Goal: Task Accomplishment & Management: Complete application form

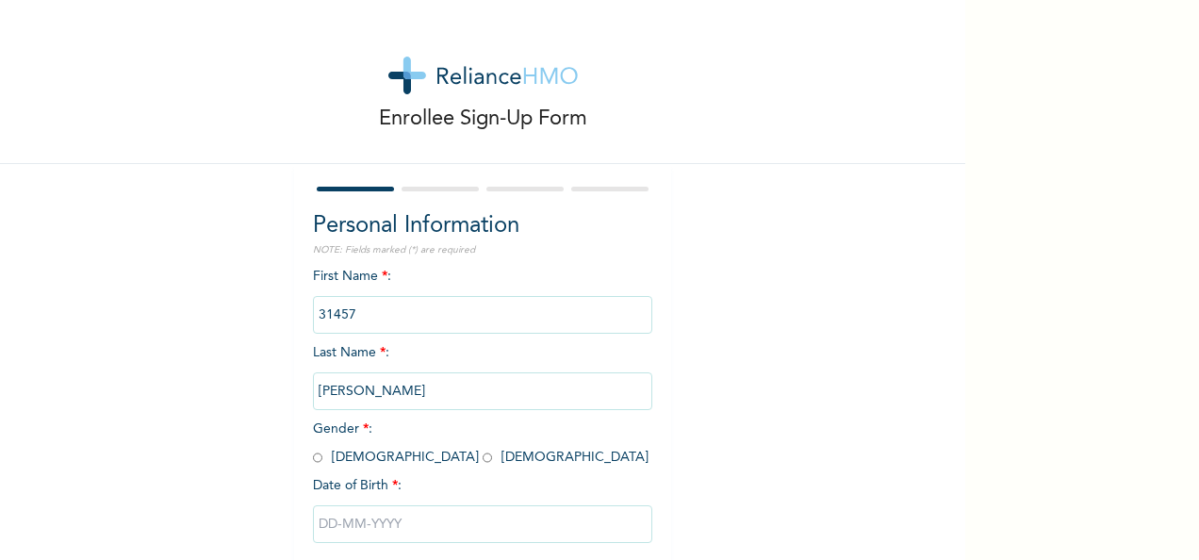
click at [422, 320] on input "31457" at bounding box center [482, 315] width 339 height 38
click at [423, 398] on input "[PERSON_NAME]" at bounding box center [482, 391] width 339 height 38
click at [303, 458] on div "Personal Information NOTE: Fields marked (*) are required First Name * : 31457 …" at bounding box center [482, 406] width 377 height 484
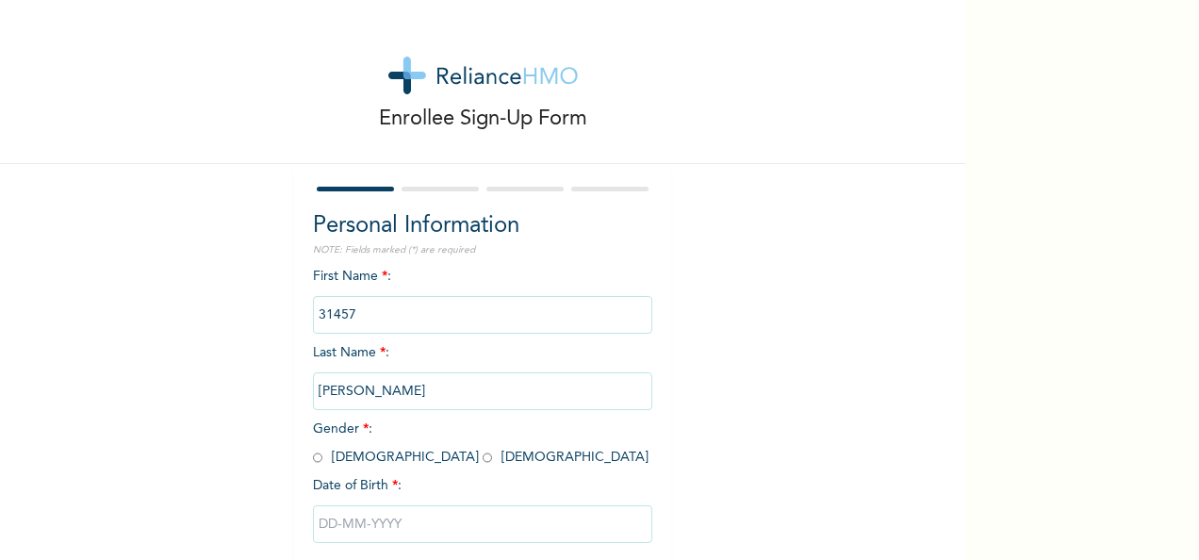
click at [315, 461] on input "radio" at bounding box center [317, 458] width 9 height 18
radio input "true"
click at [321, 522] on input "text" at bounding box center [482, 524] width 339 height 38
select select "8"
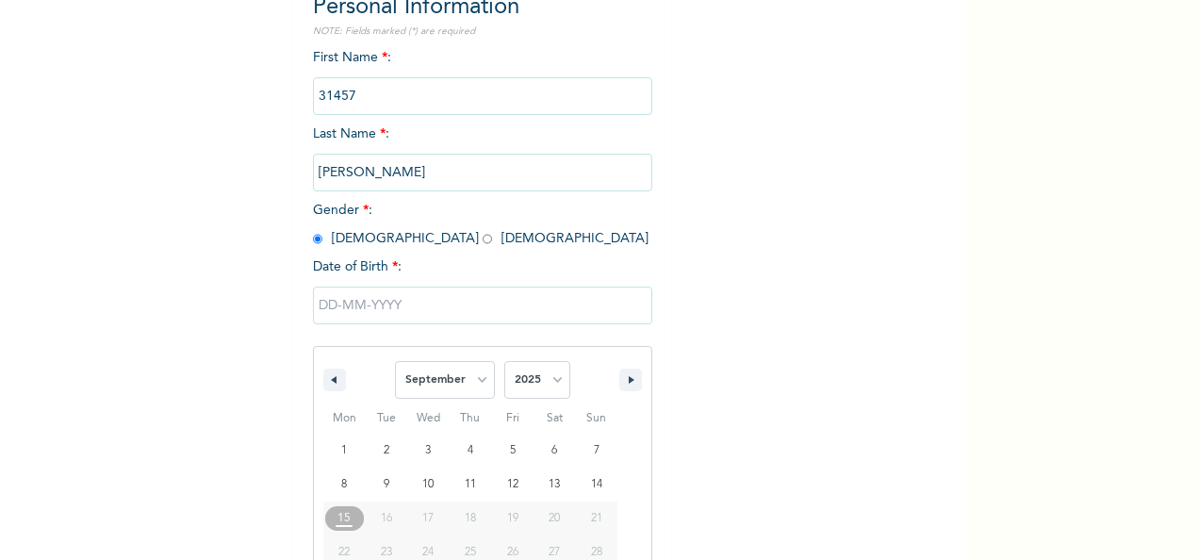
scroll to position [298, 0]
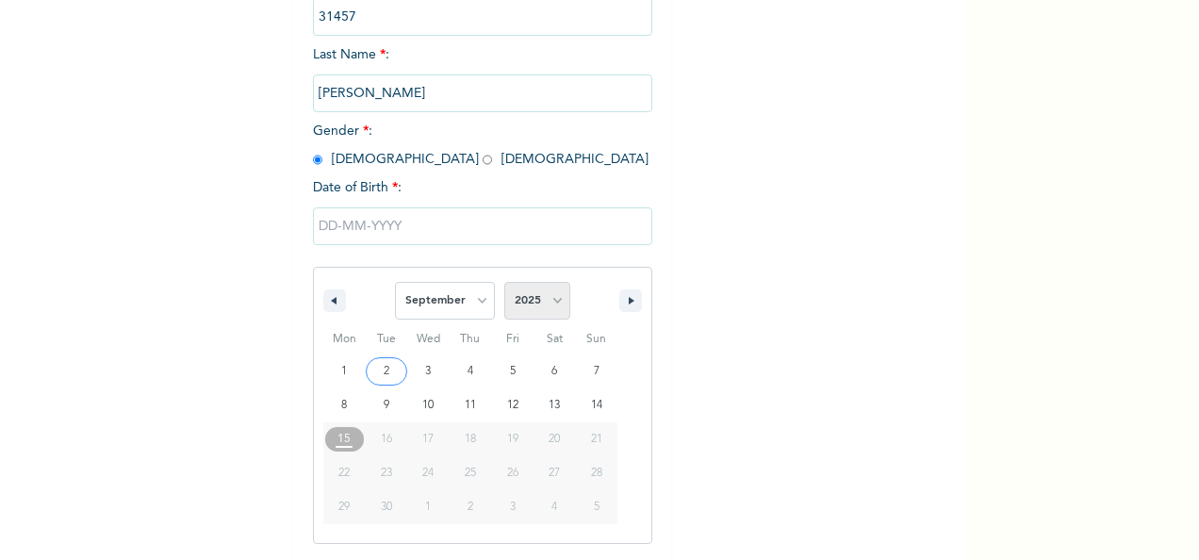
click at [550, 312] on select "2025 2024 2023 2022 2021 2020 2019 2018 2017 2016 2015 2014 2013 2012 2011 2010…" at bounding box center [537, 301] width 66 height 38
select select "1981"
click at [504, 284] on select "2025 2024 2023 2022 2021 2020 2019 2018 2017 2016 2015 2014 2013 2012 2011 2010…" at bounding box center [537, 301] width 66 height 38
click at [473, 309] on select "January February March April May June July August September October November De…" at bounding box center [445, 301] width 100 height 38
select select "2"
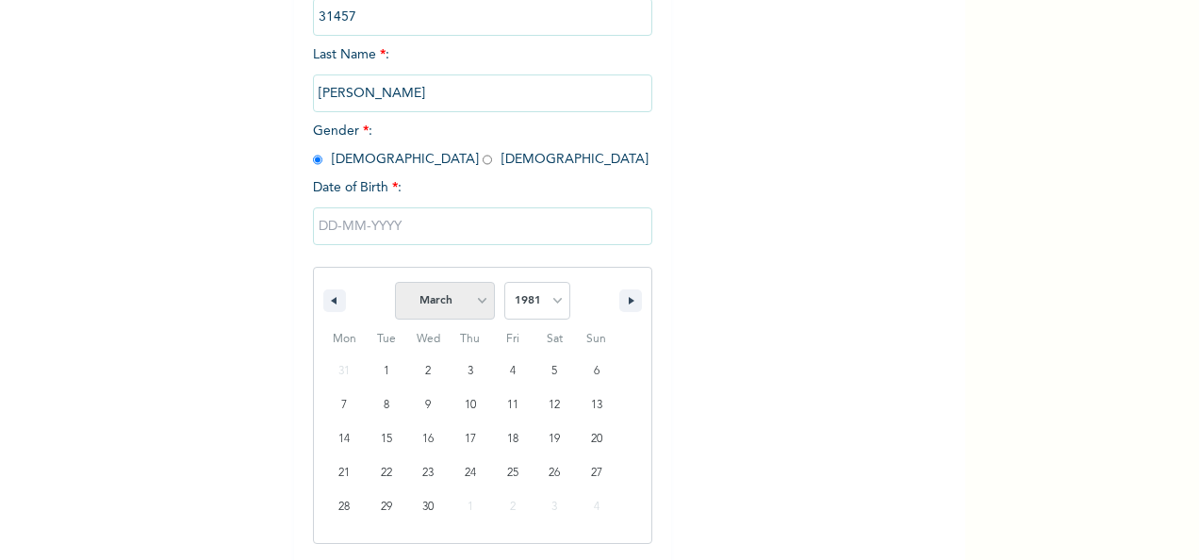
click at [395, 284] on select "January February March April May June July August September October November De…" at bounding box center [445, 301] width 100 height 38
type input "[DATE]"
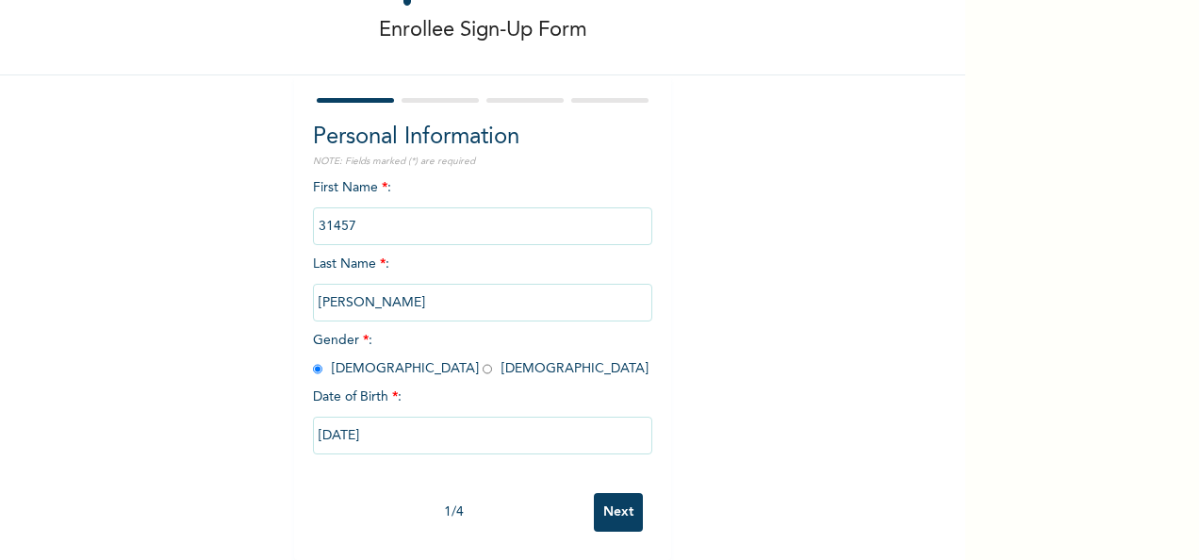
scroll to position [106, 0]
click at [601, 494] on input "Next" at bounding box center [618, 512] width 49 height 39
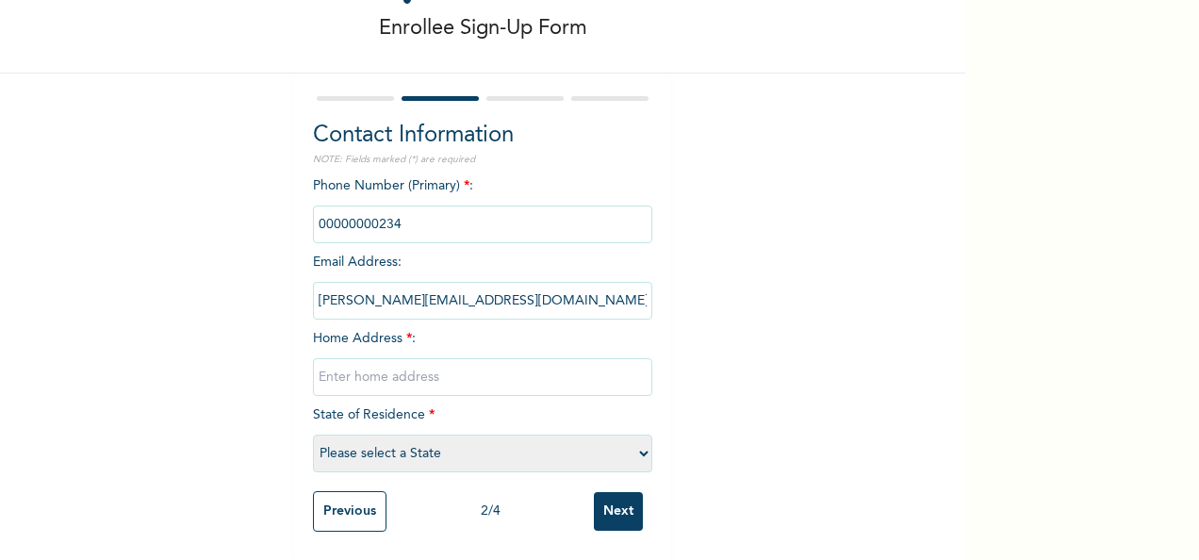
drag, startPoint x: 407, startPoint y: 215, endPoint x: 194, endPoint y: 220, distance: 213.1
click at [194, 220] on div "Enrollee Sign-Up Form Contact Information NOTE: Fields marked (*) are required …" at bounding box center [482, 235] width 965 height 650
click at [535, 246] on div "Phone Number (Primary) * : Email Address : [PERSON_NAME][EMAIL_ADDRESS][DOMAIN_…" at bounding box center [482, 328] width 339 height 305
click at [424, 210] on input "phone" at bounding box center [482, 224] width 339 height 38
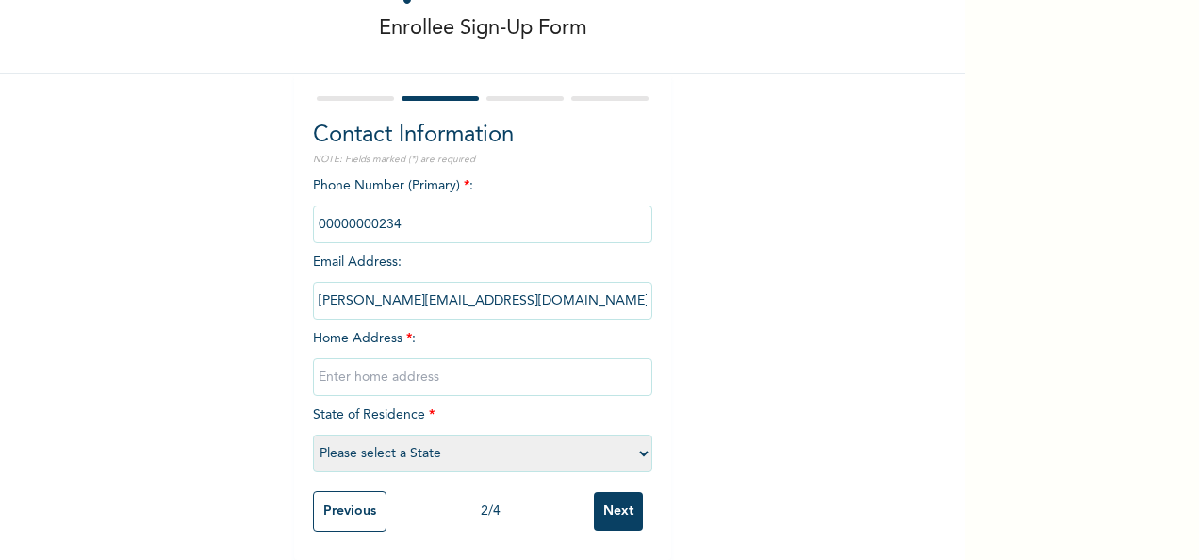
click at [338, 205] on input "phone" at bounding box center [482, 224] width 339 height 38
click at [347, 205] on input "phone" at bounding box center [482, 224] width 339 height 38
click at [395, 363] on input "text" at bounding box center [482, 377] width 339 height 38
type input "[STREET_ADDRESS][GEOGRAPHIC_DATA]"
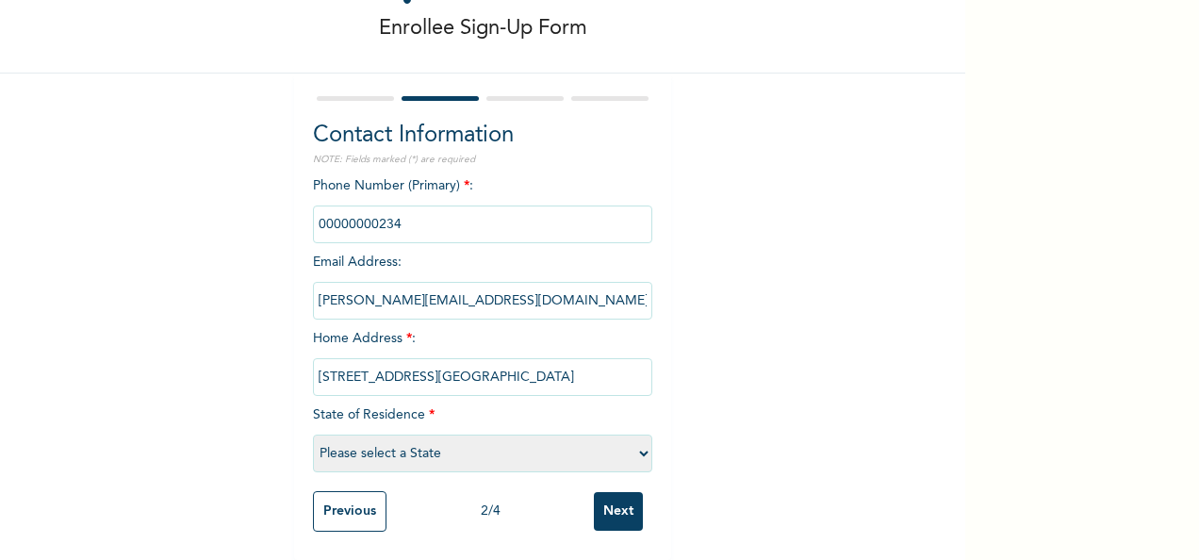
click at [447, 449] on select "Please select a State [PERSON_NAME] (FCT) [PERSON_NAME] Ibom [GEOGRAPHIC_DATA] …" at bounding box center [482, 453] width 339 height 38
select select "25"
click at [313, 434] on select "Please select a State [PERSON_NAME] (FCT) [PERSON_NAME] Ibom [GEOGRAPHIC_DATA] …" at bounding box center [482, 453] width 339 height 38
click at [631, 496] on input "Next" at bounding box center [618, 511] width 49 height 39
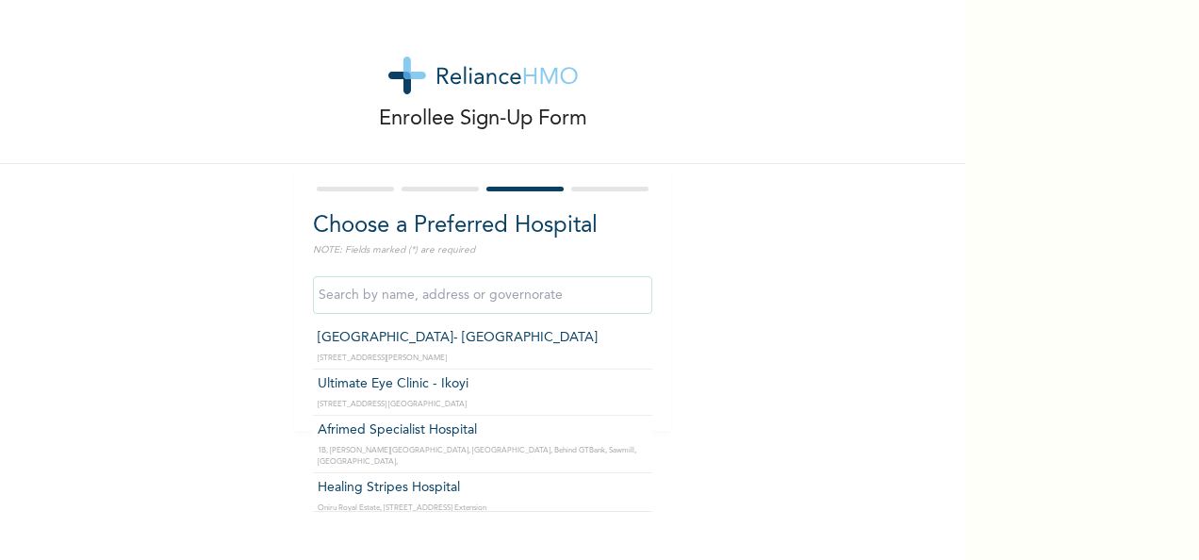
click at [565, 303] on input "text" at bounding box center [482, 295] width 339 height 38
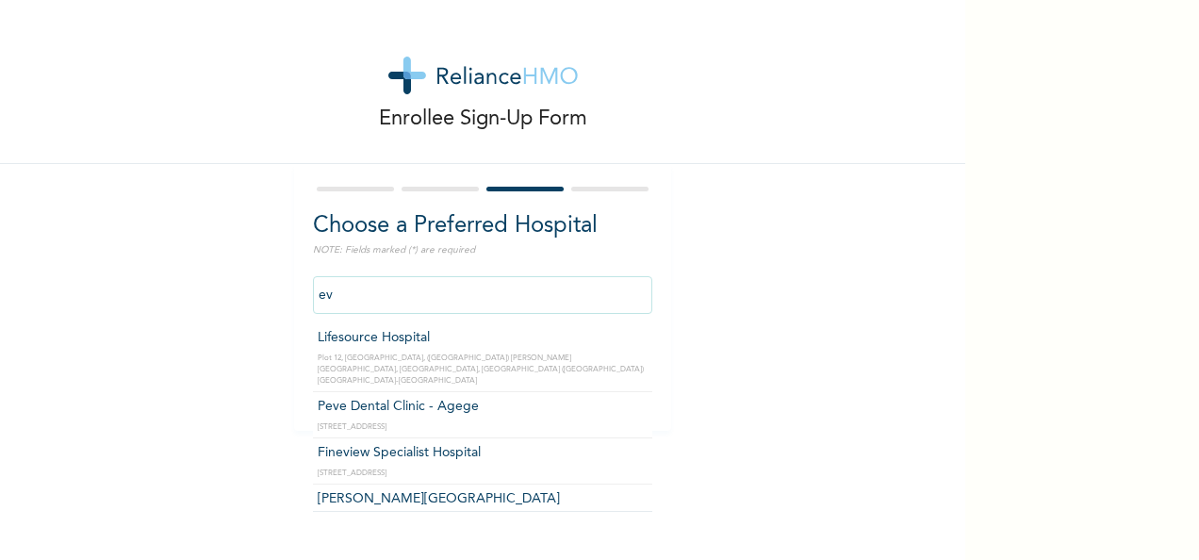
type input "e"
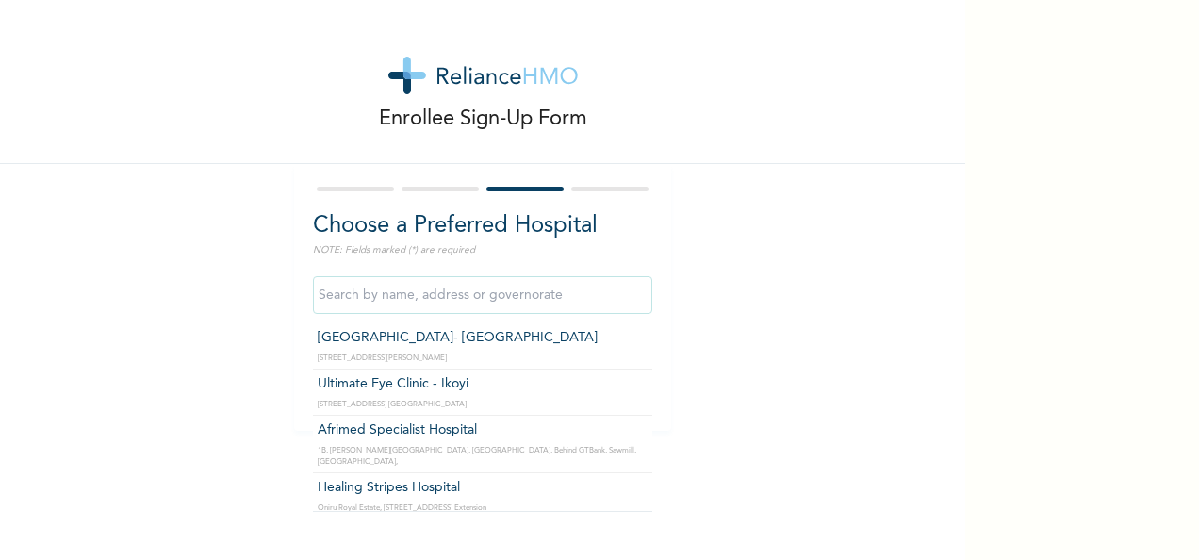
type input "[GEOGRAPHIC_DATA]- [GEOGRAPHIC_DATA]"
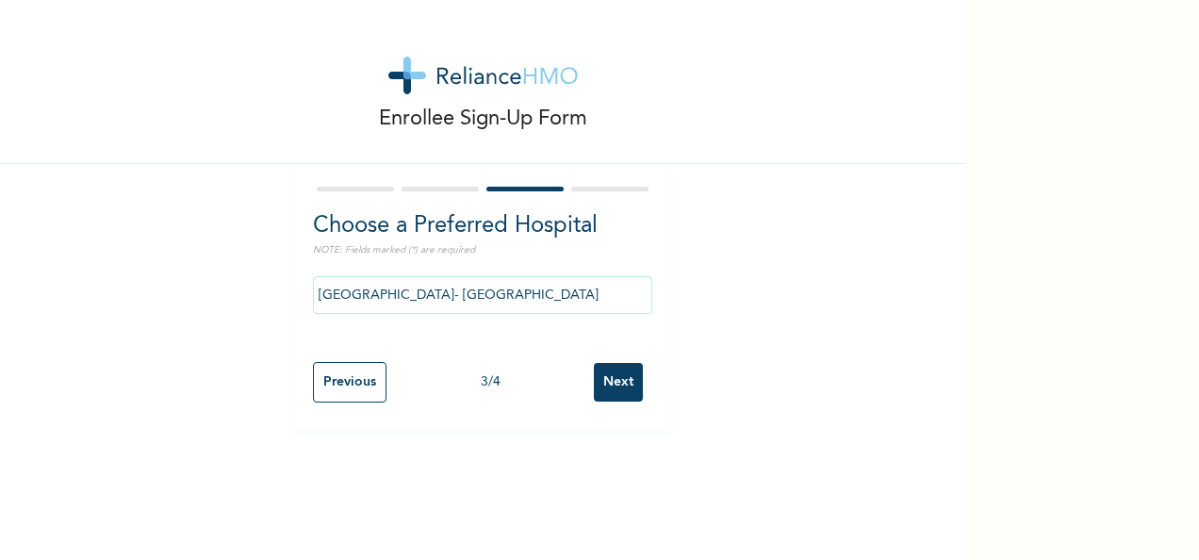
click at [624, 379] on input "Next" at bounding box center [618, 382] width 49 height 39
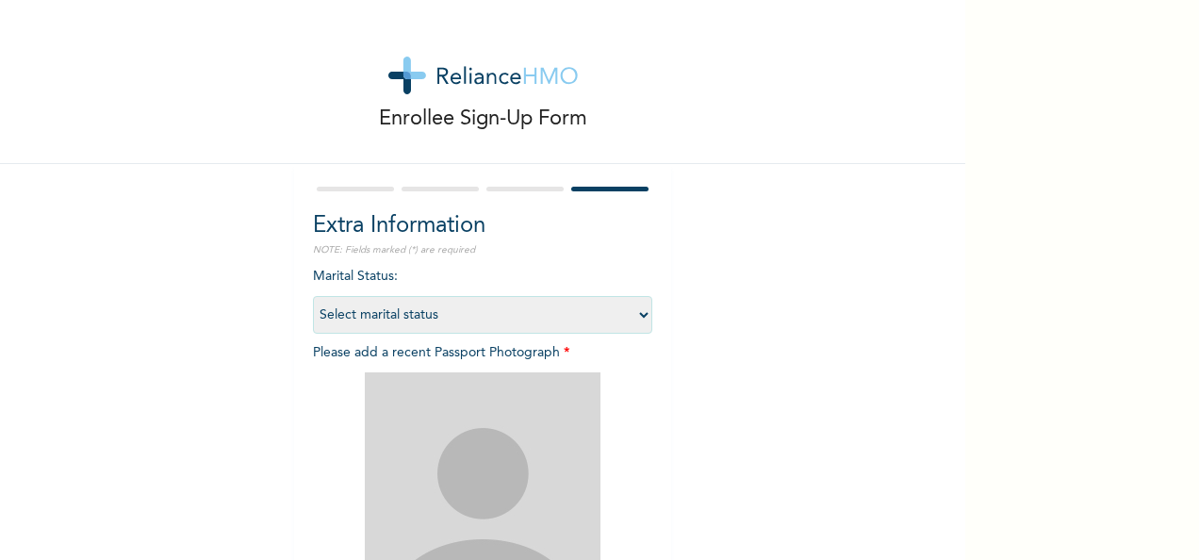
click at [624, 310] on select "Select marital status [DEMOGRAPHIC_DATA] Married [DEMOGRAPHIC_DATA] Widow/[DEMO…" at bounding box center [482, 315] width 339 height 38
select select "2"
click at [313, 296] on select "Select marital status [DEMOGRAPHIC_DATA] Married [DEMOGRAPHIC_DATA] Widow/[DEMO…" at bounding box center [482, 315] width 339 height 38
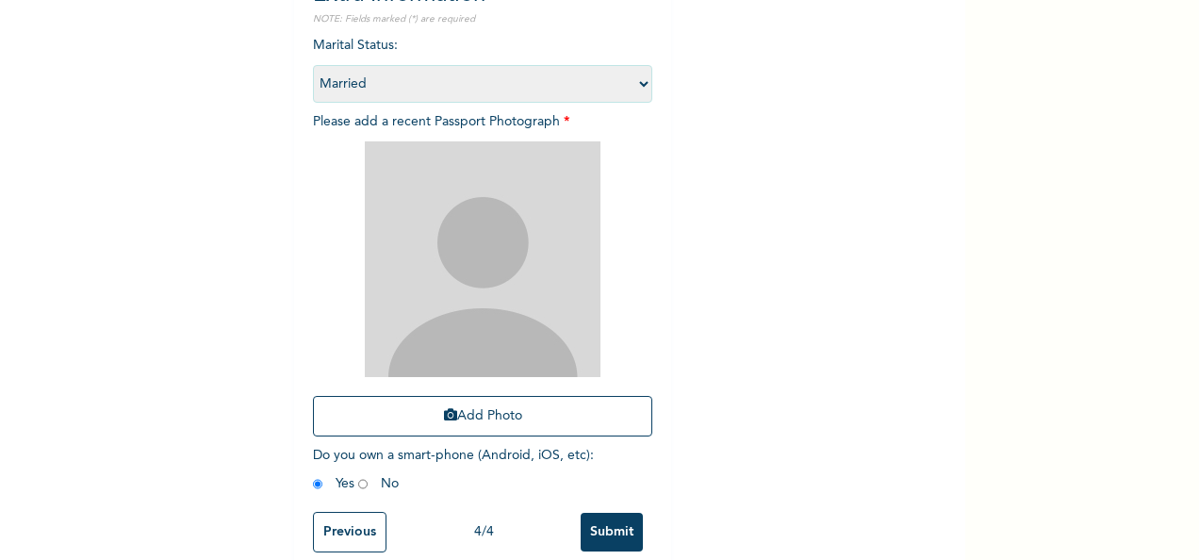
scroll to position [268, 0]
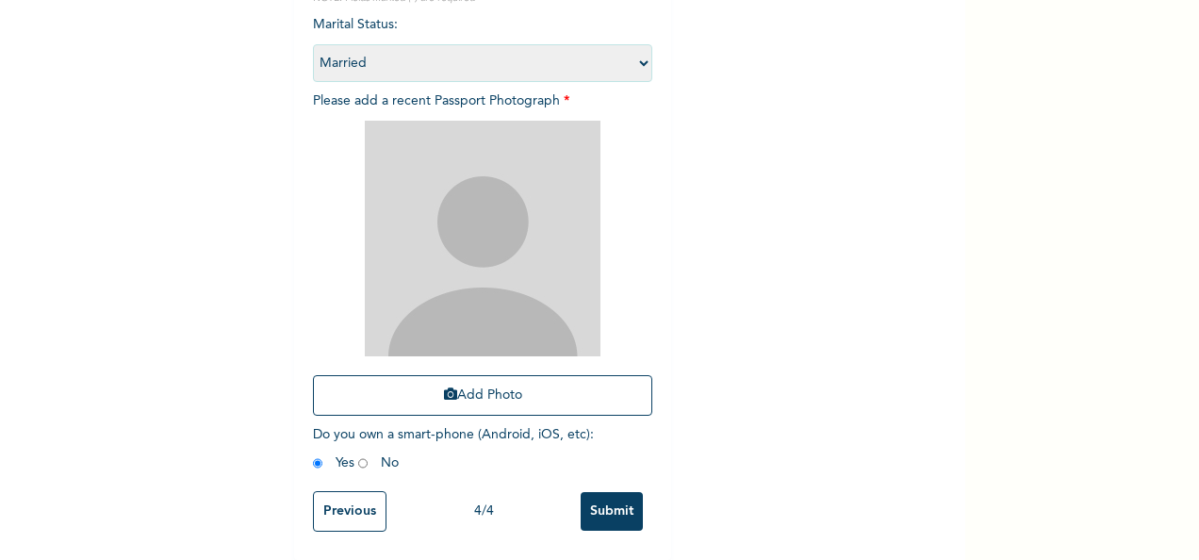
click at [595, 511] on input "Submit" at bounding box center [612, 511] width 62 height 39
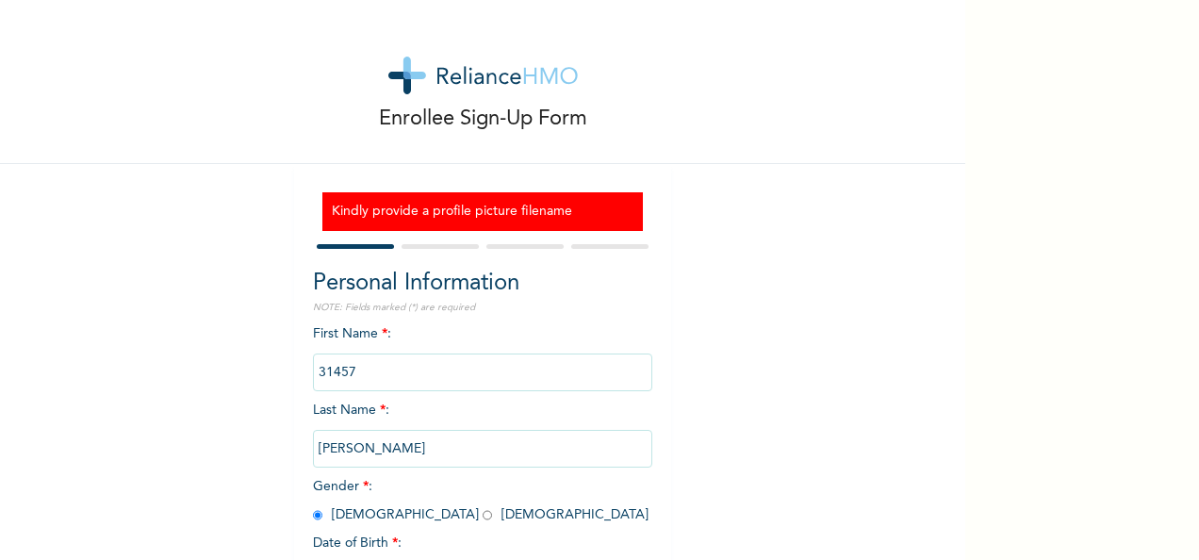
scroll to position [162, 0]
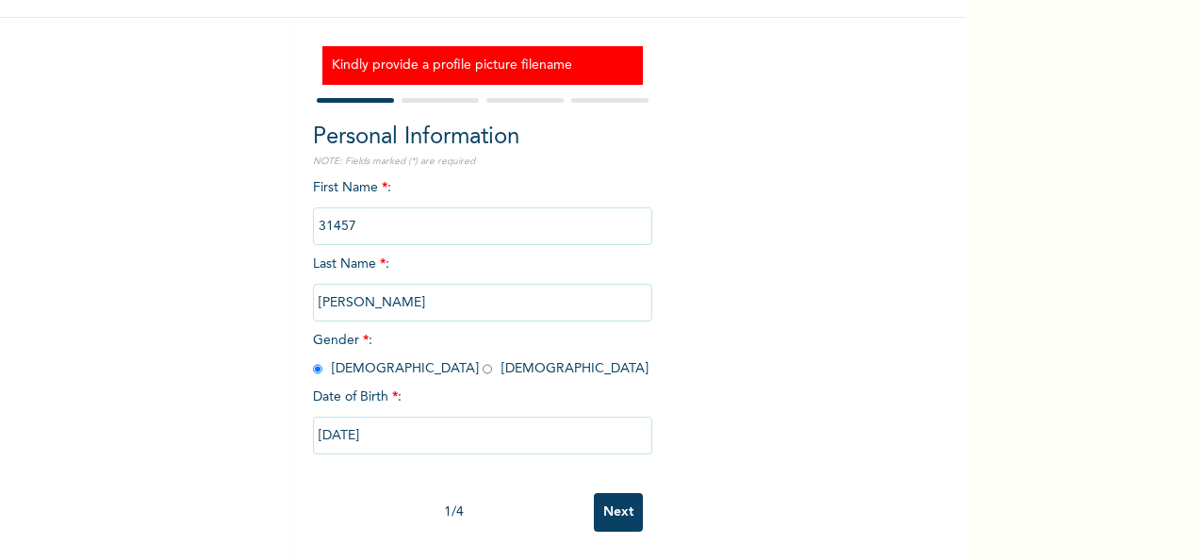
click at [616, 509] on input "Next" at bounding box center [618, 512] width 49 height 39
select select "25"
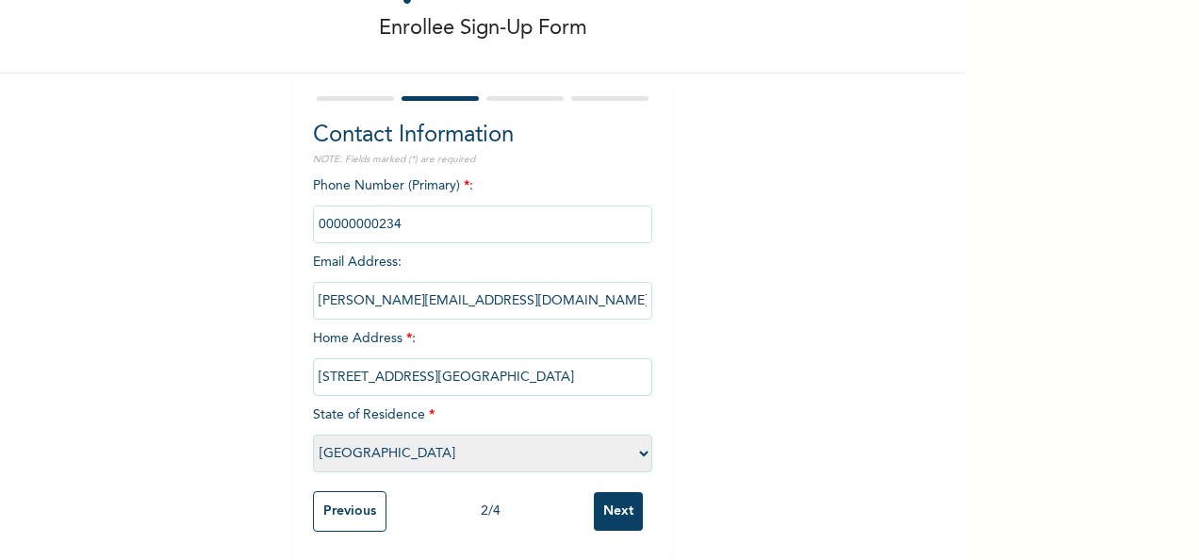
scroll to position [107, 0]
click at [614, 516] on div "Previous 2 / 4 Next" at bounding box center [482, 511] width 339 height 59
click at [635, 492] on input "Next" at bounding box center [618, 511] width 49 height 39
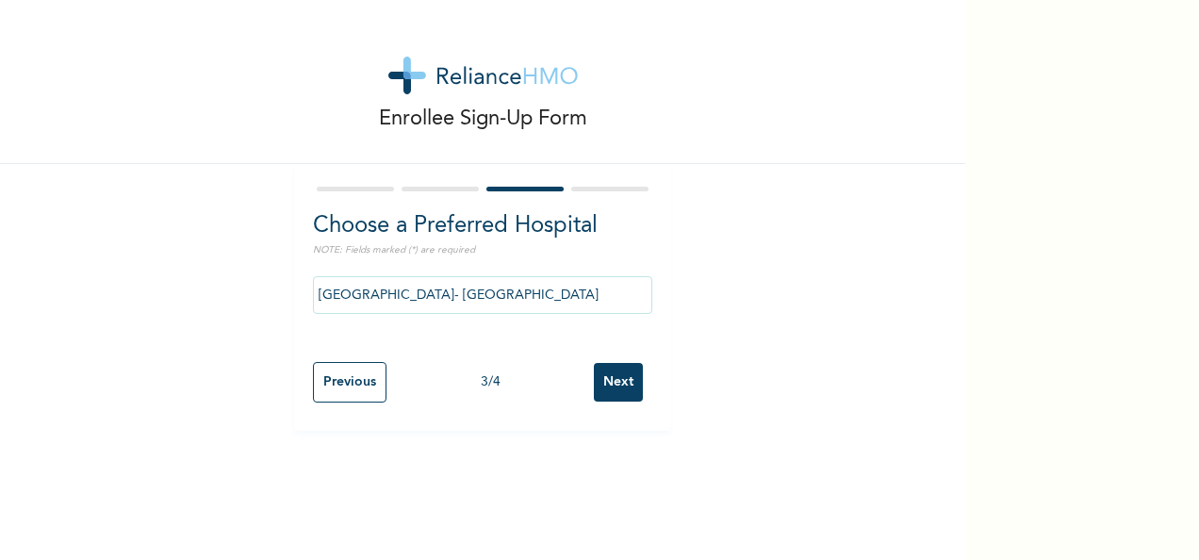
click at [603, 385] on input "Next" at bounding box center [618, 382] width 49 height 39
select select "2"
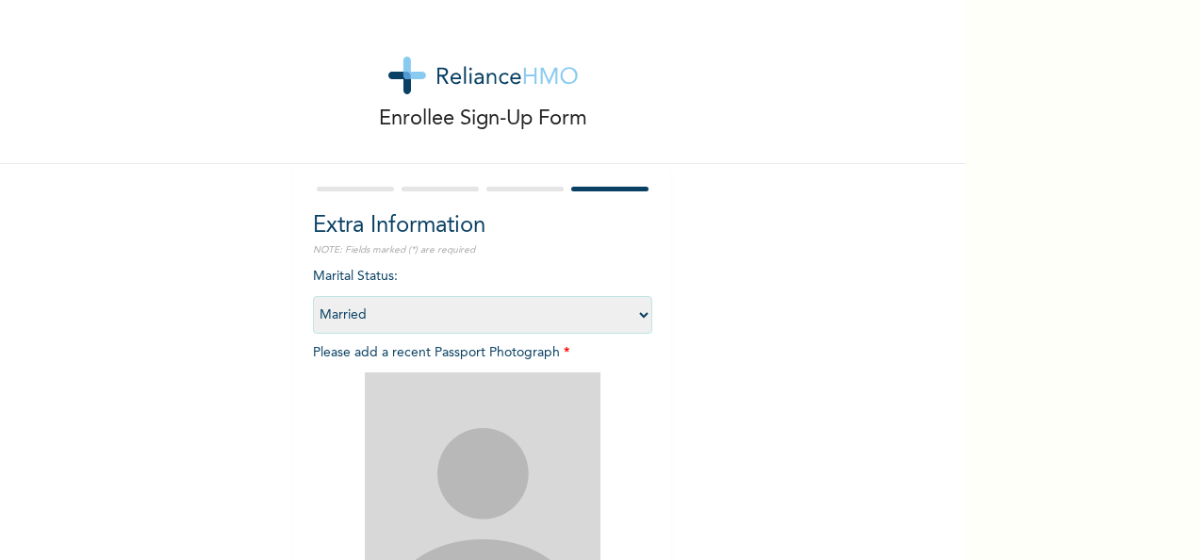
click at [552, 496] on img at bounding box center [483, 490] width 236 height 236
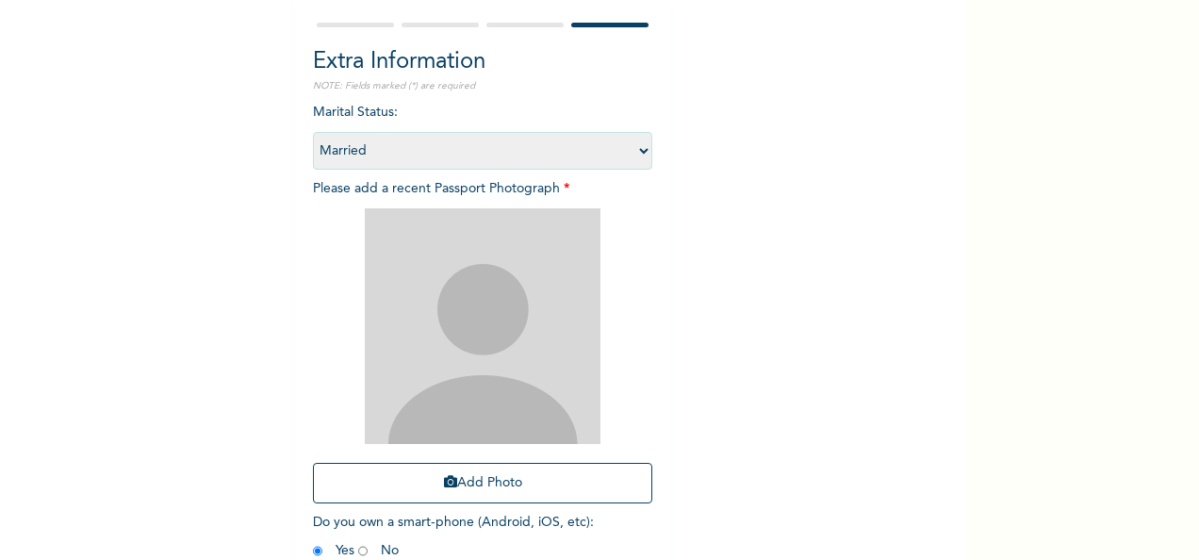
scroll to position [179, 0]
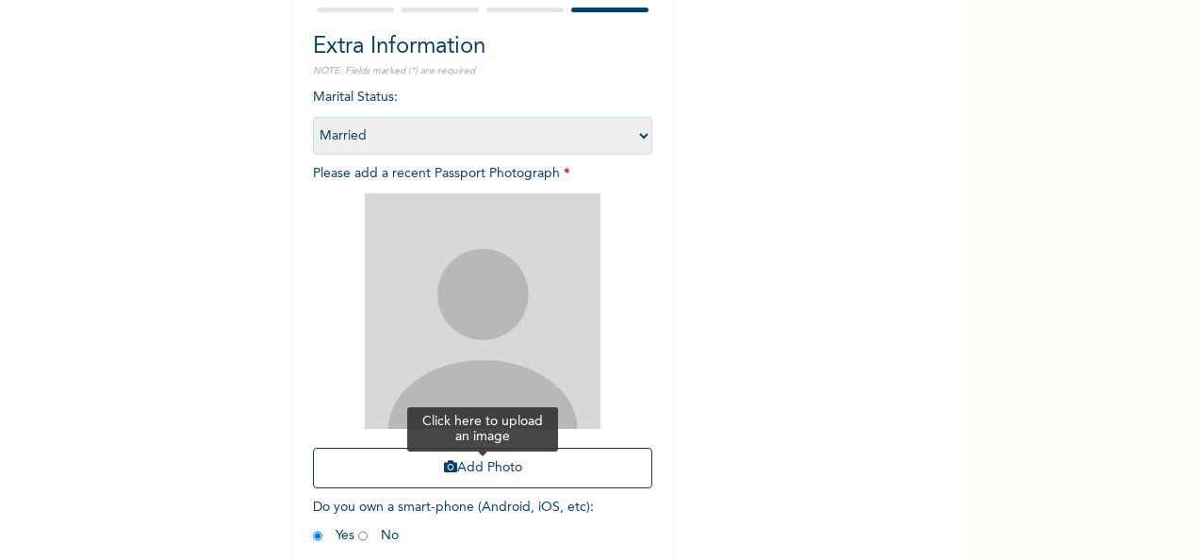
click at [545, 468] on button "Add Photo" at bounding box center [482, 468] width 339 height 41
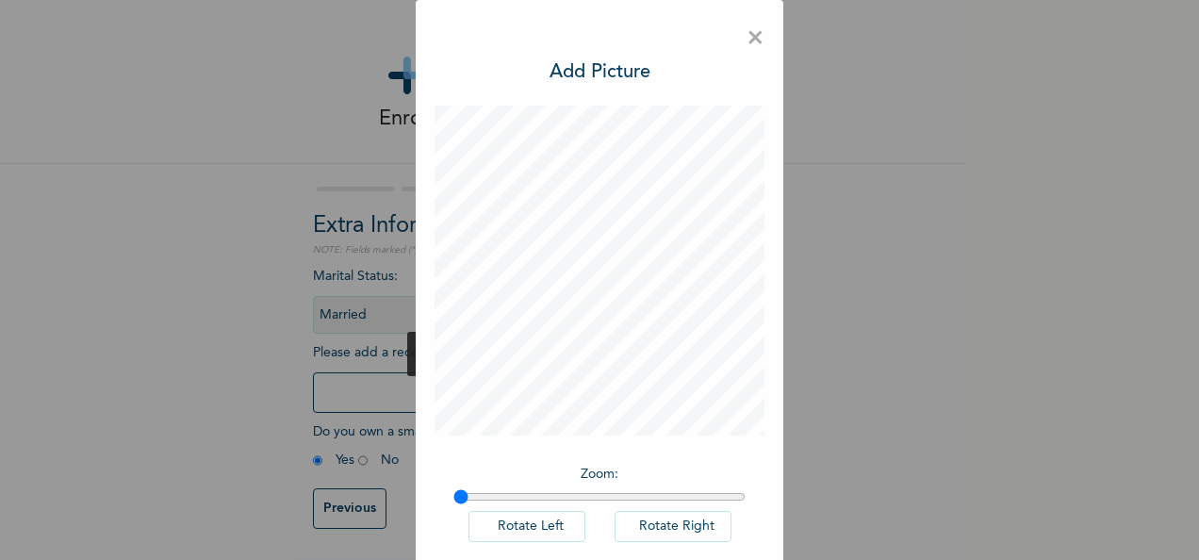
scroll to position [13, 0]
drag, startPoint x: 957, startPoint y: 323, endPoint x: 951, endPoint y: 449, distance: 125.5
click at [951, 449] on div "× Add Picture Zoom : Rotate Left Rotate Right DONE" at bounding box center [599, 280] width 1199 height 560
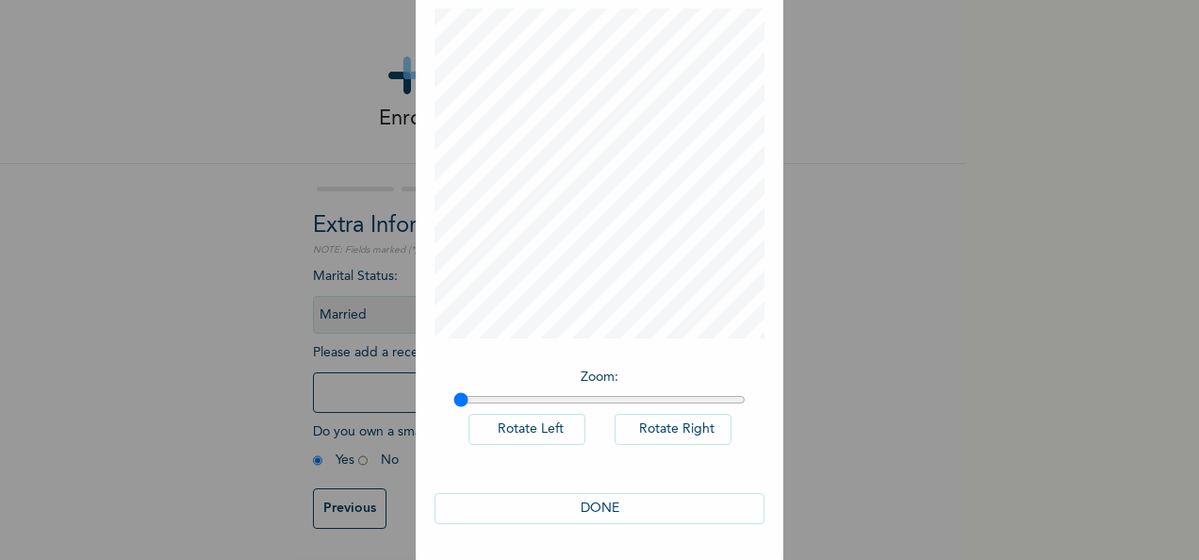
click at [549, 511] on button "DONE" at bounding box center [599, 508] width 330 height 31
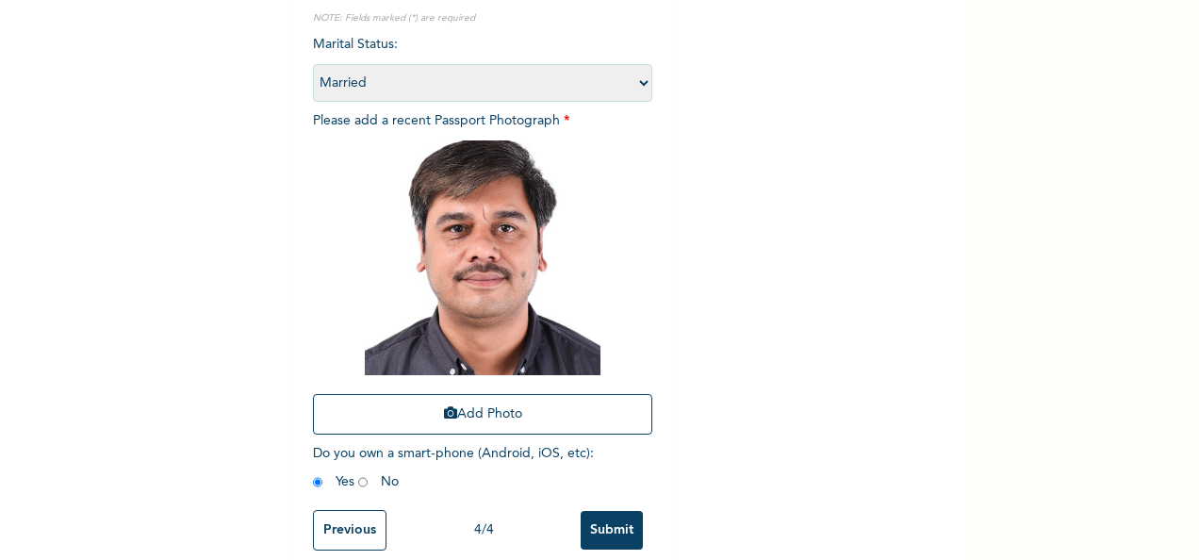
scroll to position [267, 0]
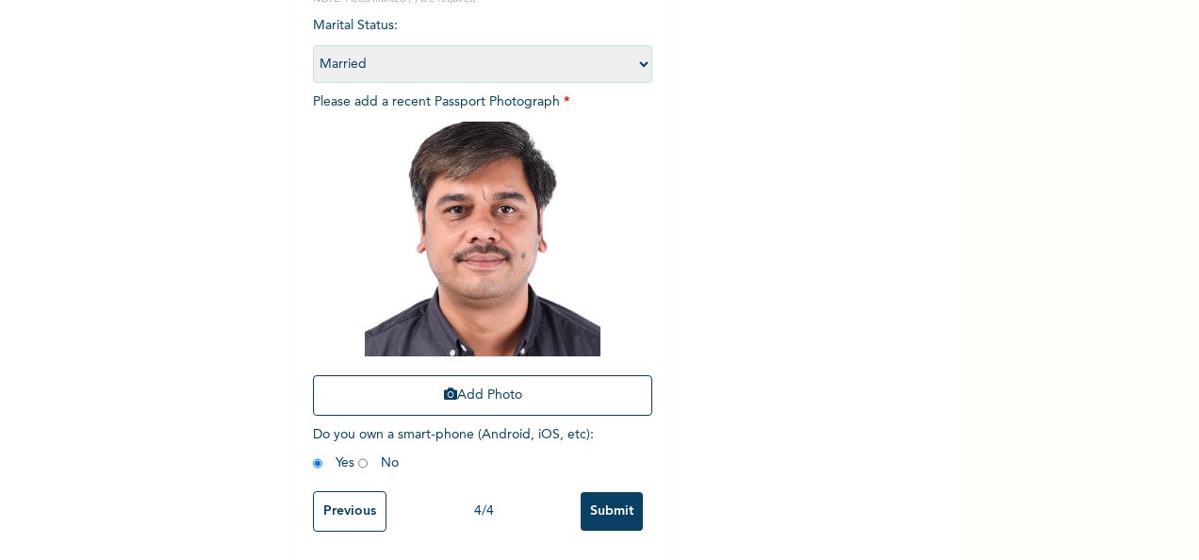
click at [618, 511] on input "Submit" at bounding box center [612, 511] width 62 height 39
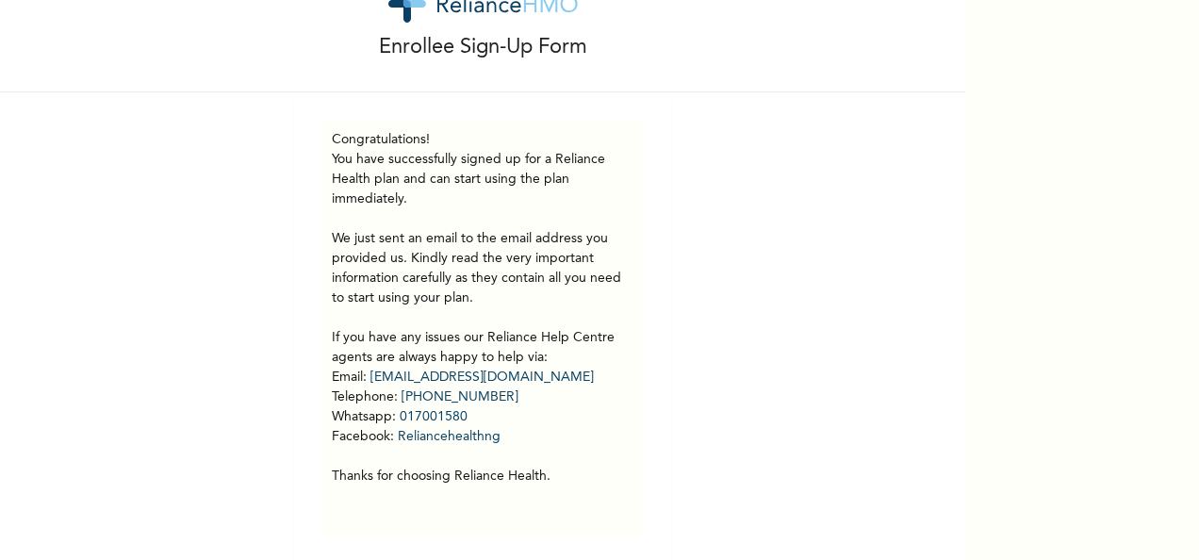
scroll to position [90, 0]
